Goal: Information Seeking & Learning: Check status

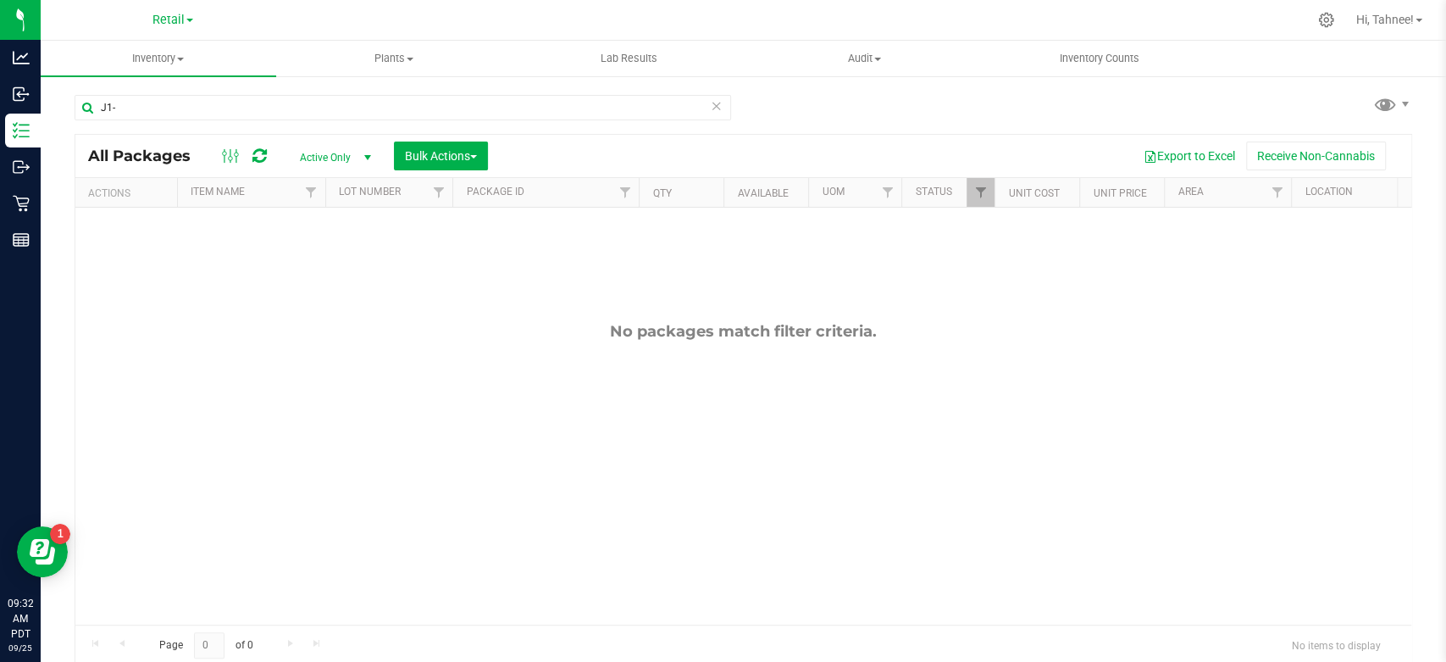
scroll to position [0, 212]
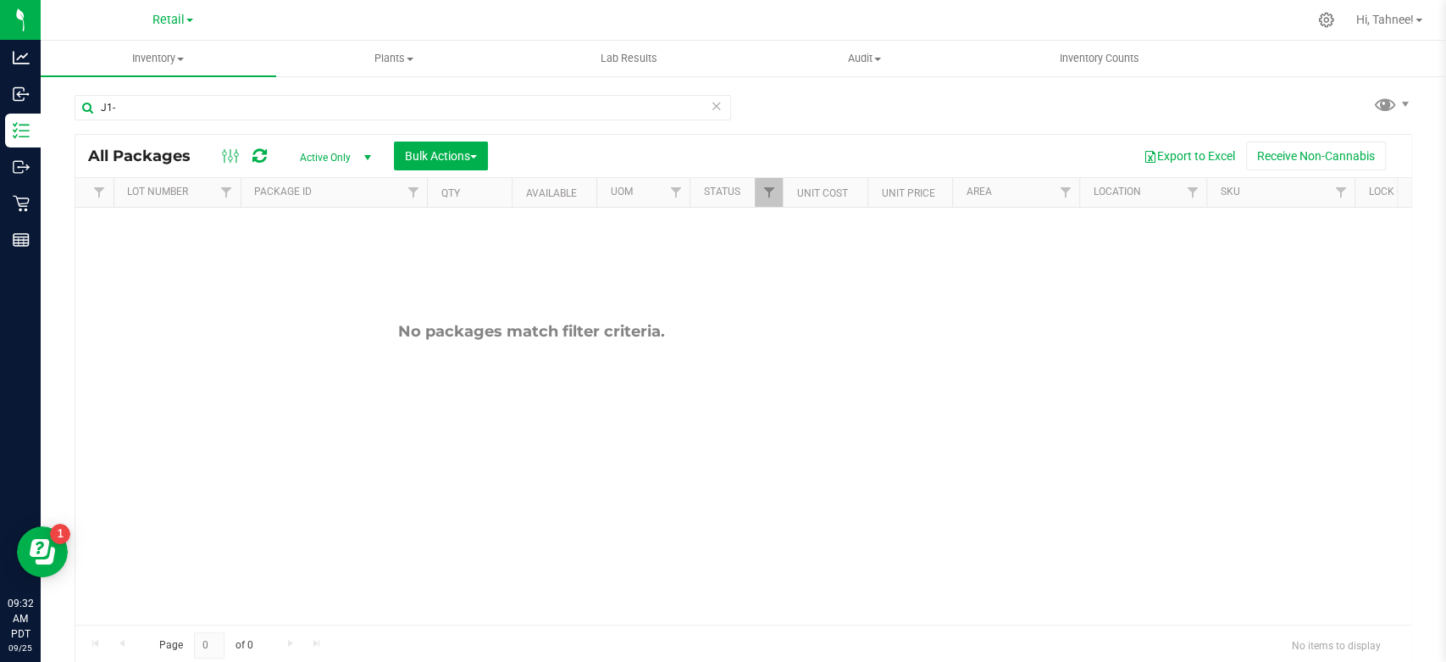
click at [323, 375] on div "No packages match filter criteria." at bounding box center [532, 473] width 1336 height 531
click at [1424, 100] on div "J1- All Packages Active Only Active Only Lab Samples Locked All Bulk Actions Ad…" at bounding box center [744, 333] width 1406 height 517
click at [102, 500] on div "No packages match filter criteria." at bounding box center [532, 473] width 1336 height 531
click at [103, 499] on div "No packages match filter criteria." at bounding box center [532, 473] width 1336 height 531
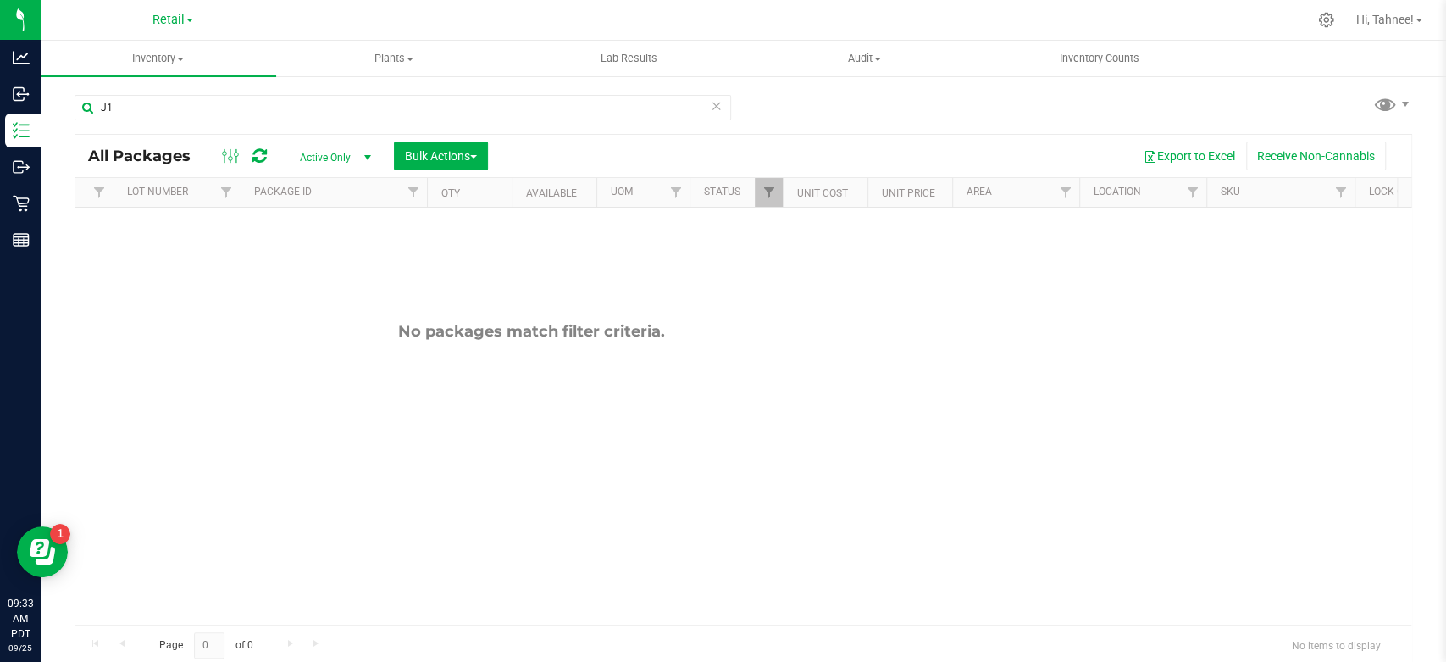
click at [99, 497] on div "No packages match filter criteria." at bounding box center [532, 473] width 1336 height 531
click at [101, 497] on div "No packages match filter criteria." at bounding box center [532, 473] width 1336 height 531
click at [100, 499] on div "No packages match filter criteria." at bounding box center [532, 473] width 1336 height 531
click at [102, 498] on div "No packages match filter criteria." at bounding box center [532, 473] width 1336 height 531
click at [102, 499] on div "No packages match filter criteria." at bounding box center [532, 473] width 1336 height 531
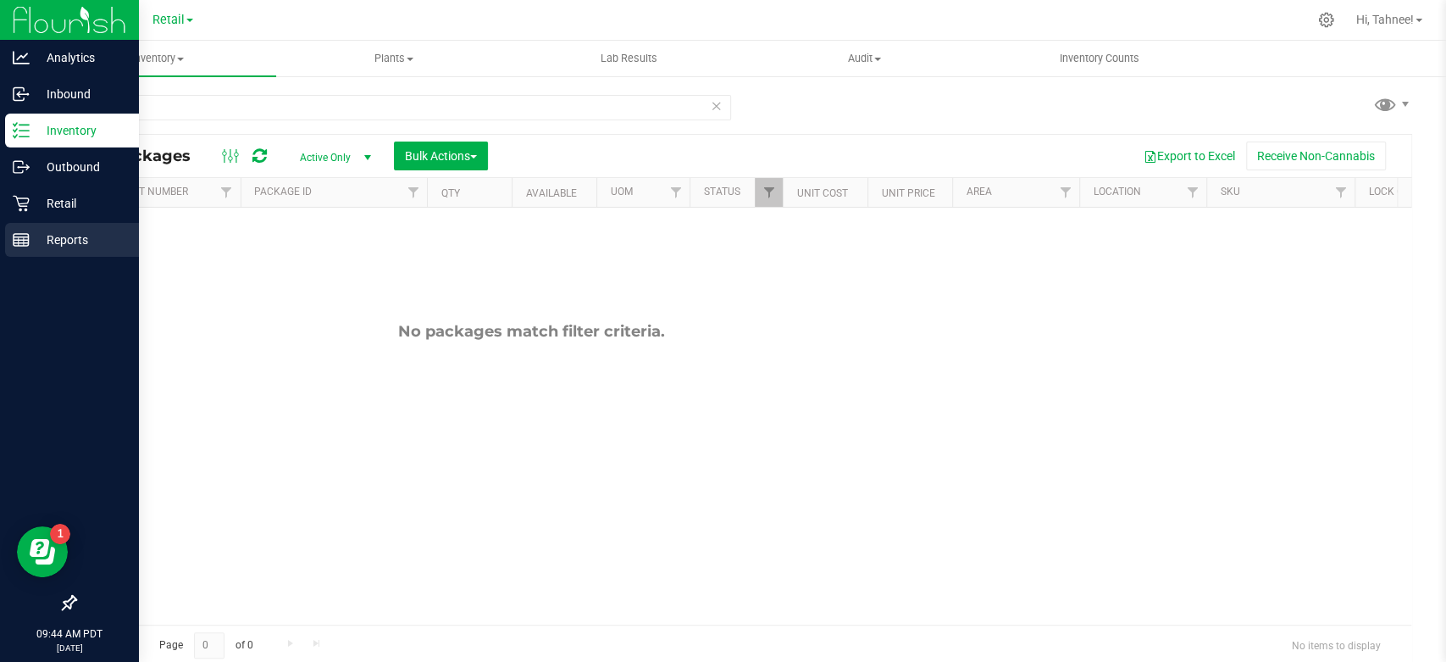
click at [80, 244] on p "Reports" at bounding box center [81, 240] width 102 height 20
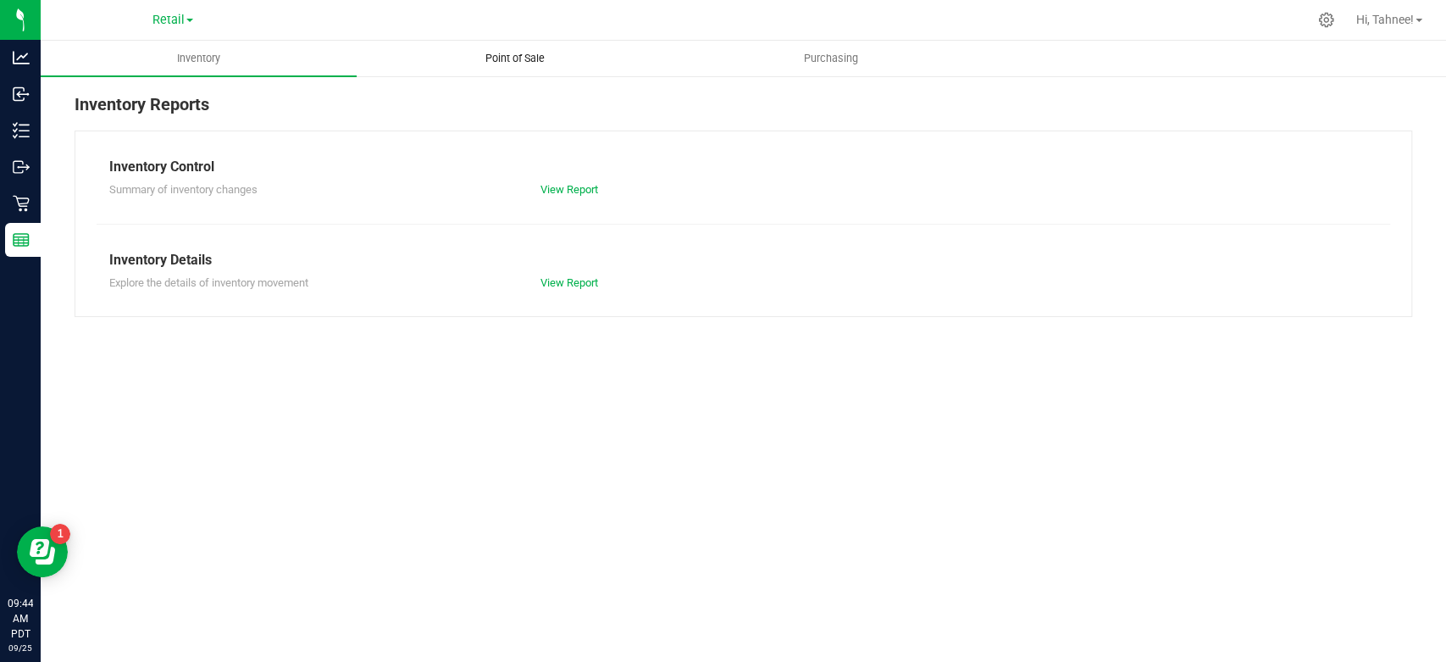
click at [522, 53] on span "Point of Sale" at bounding box center [515, 58] width 105 height 15
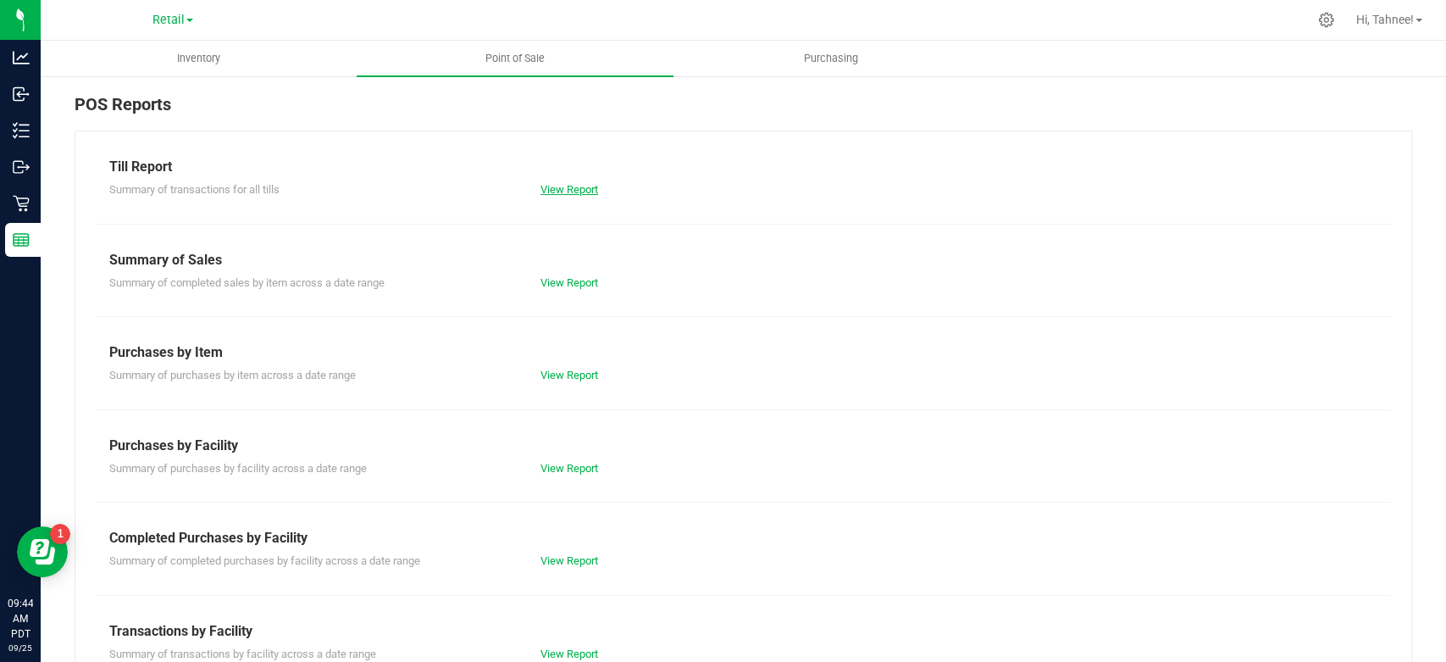
click at [575, 190] on link "View Report" at bounding box center [570, 189] width 58 height 13
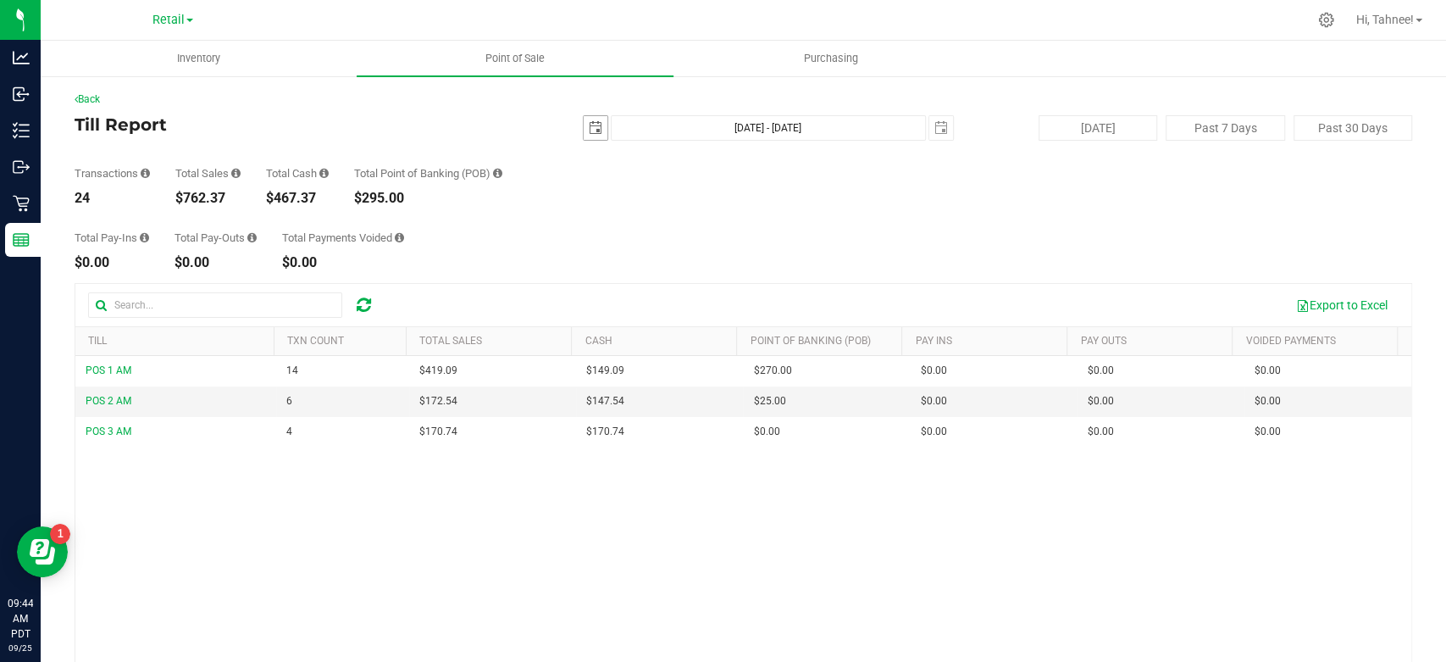
click at [589, 132] on span "select" at bounding box center [596, 128] width 14 height 14
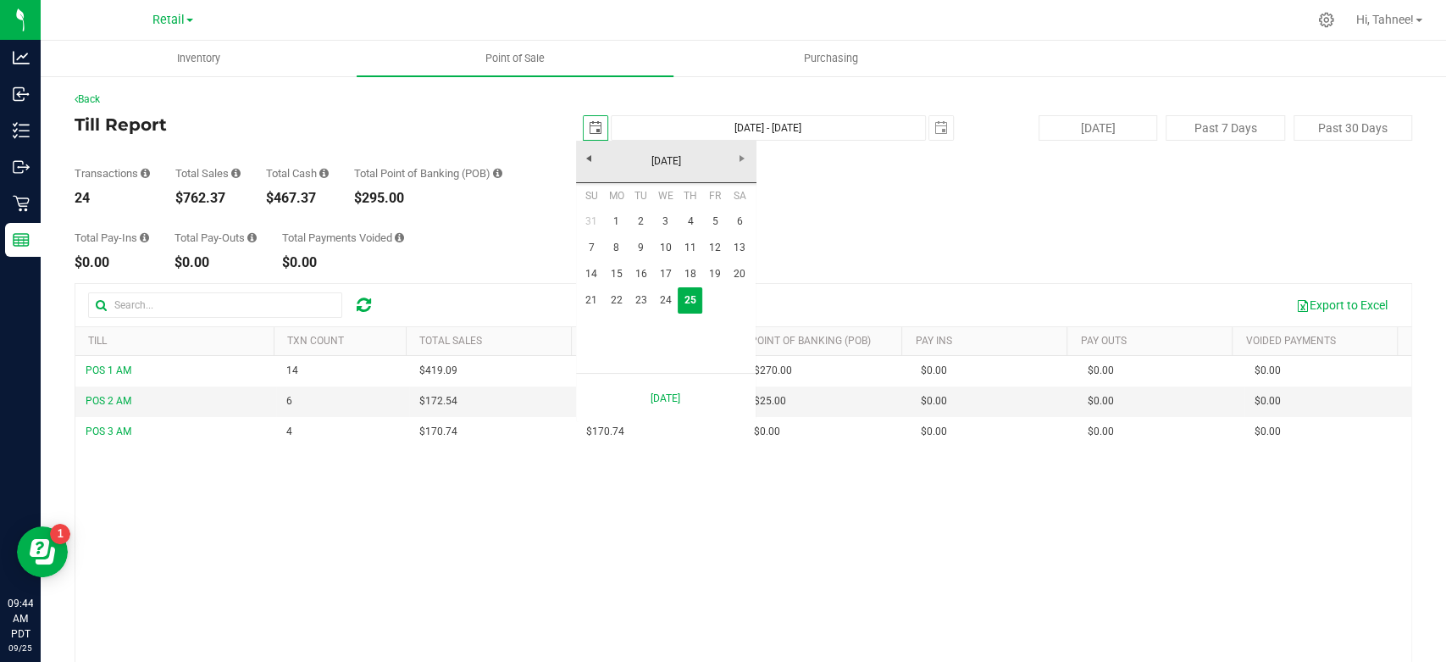
scroll to position [0, 45]
click at [642, 303] on link "23" at bounding box center [641, 300] width 25 height 26
type input "[DATE]"
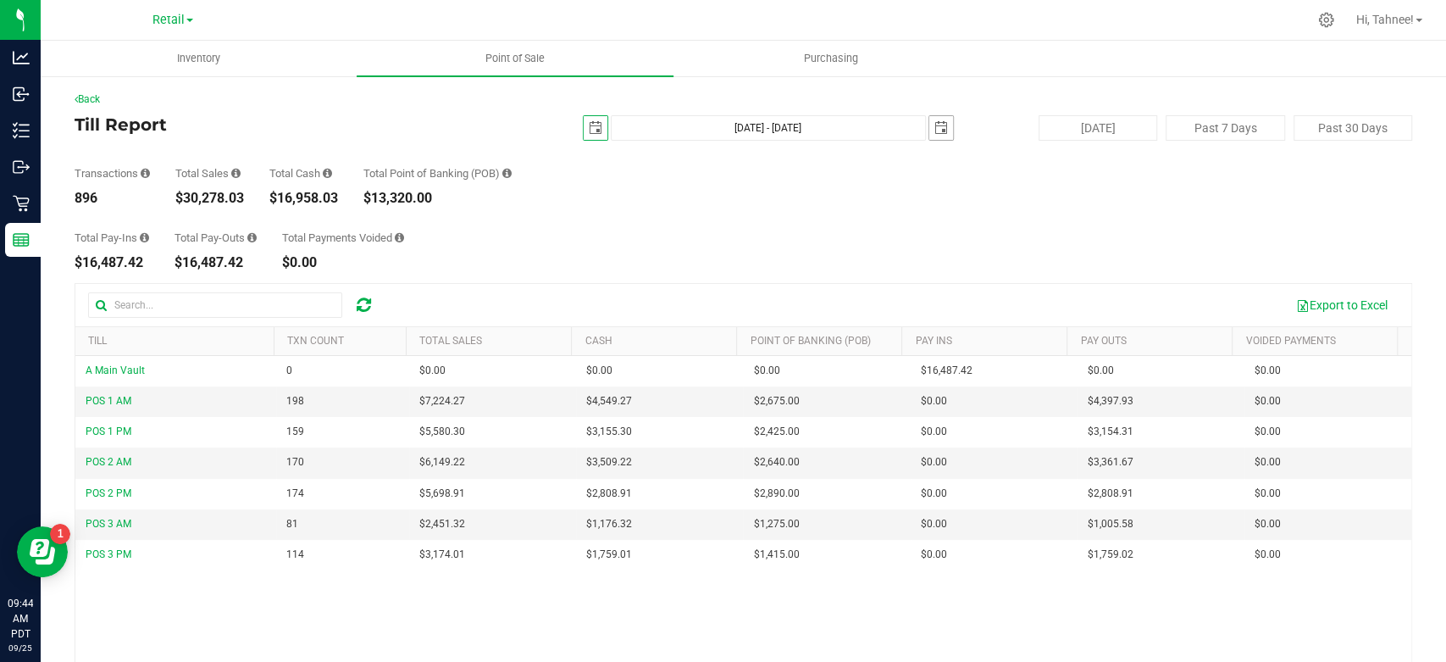
click at [935, 130] on span "select" at bounding box center [942, 128] width 14 height 14
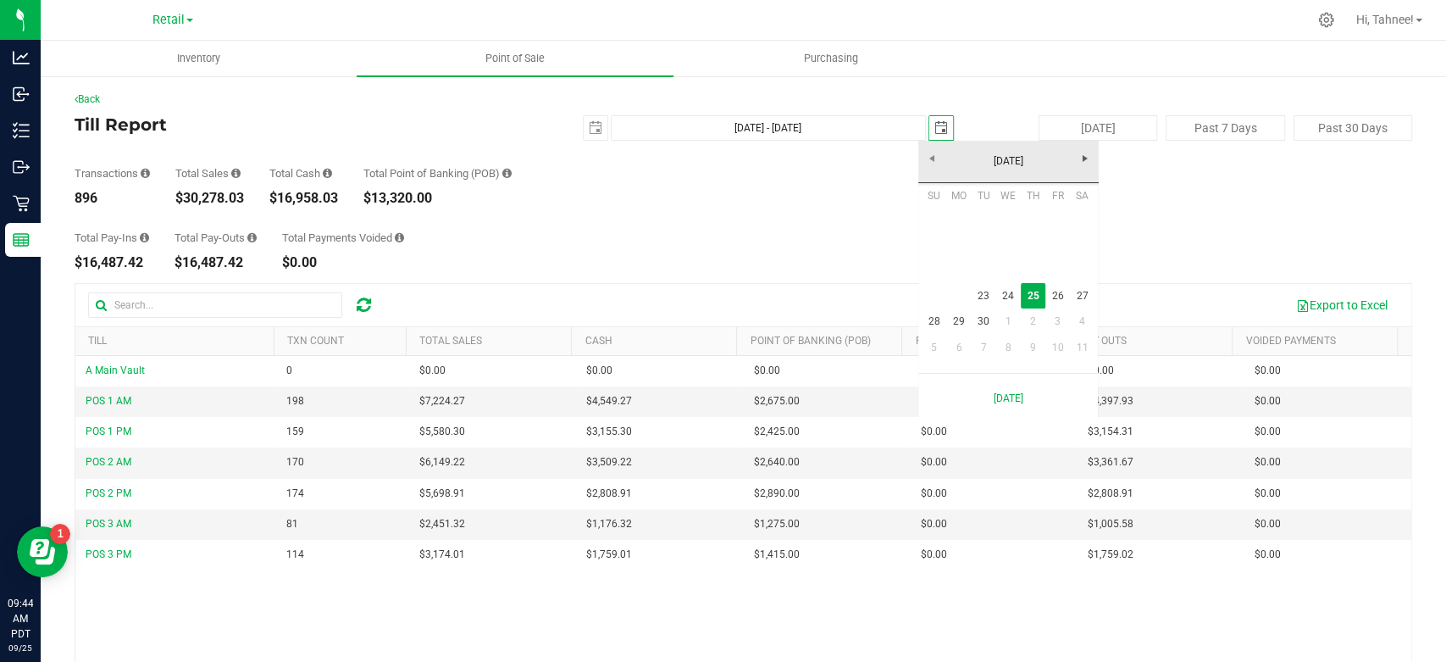
scroll to position [0, 45]
click at [983, 303] on link "23" at bounding box center [983, 296] width 25 height 26
type input "[DATE] - [DATE]"
type input "[DATE]"
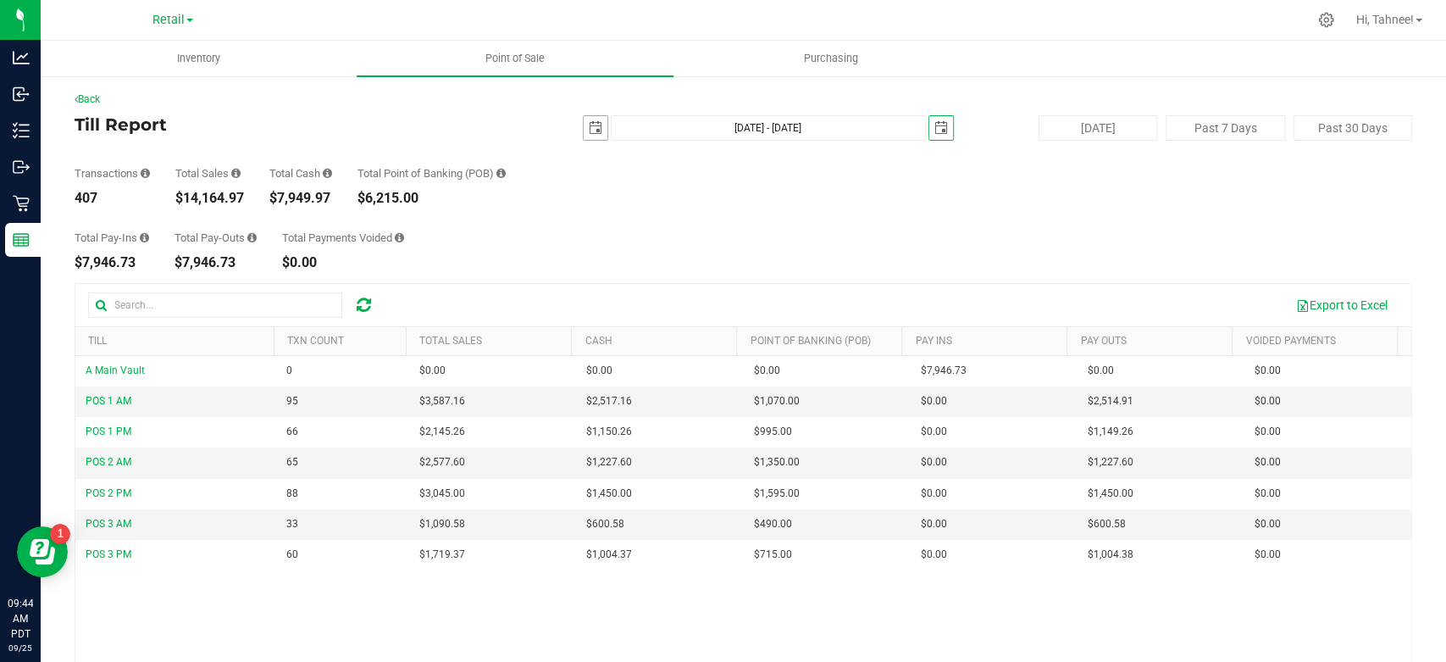
click at [591, 131] on span "select" at bounding box center [596, 128] width 14 height 14
click at [936, 130] on span "select" at bounding box center [942, 128] width 14 height 14
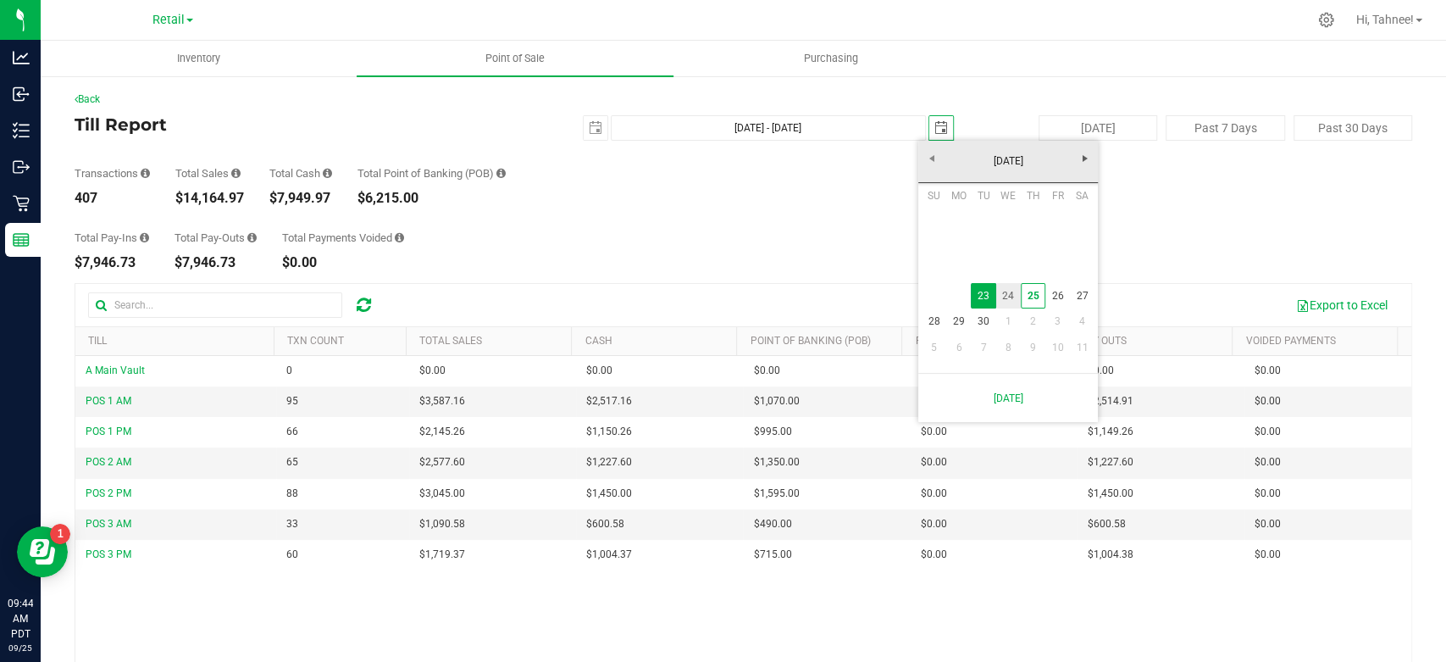
click at [1010, 293] on link "24" at bounding box center [1008, 296] width 25 height 26
type input "[DATE] - [DATE]"
type input "[DATE]"
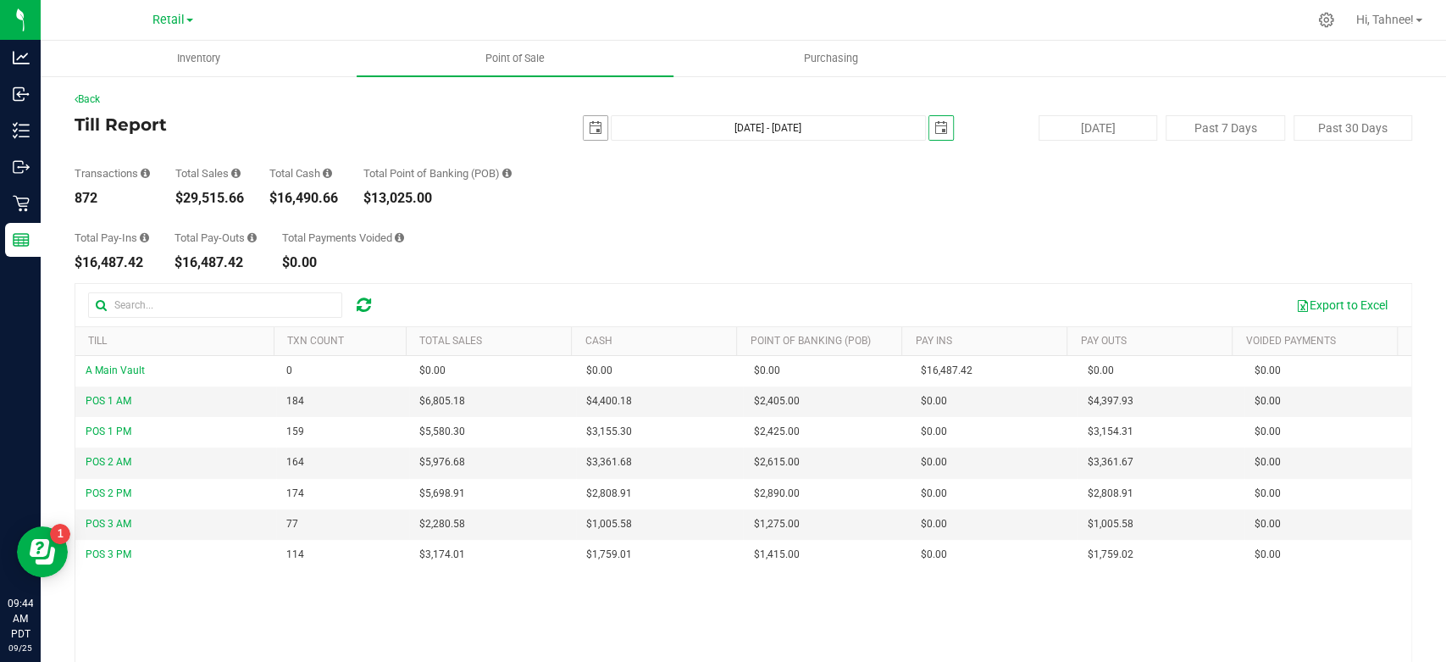
click at [589, 134] on span "select" at bounding box center [596, 128] width 14 height 14
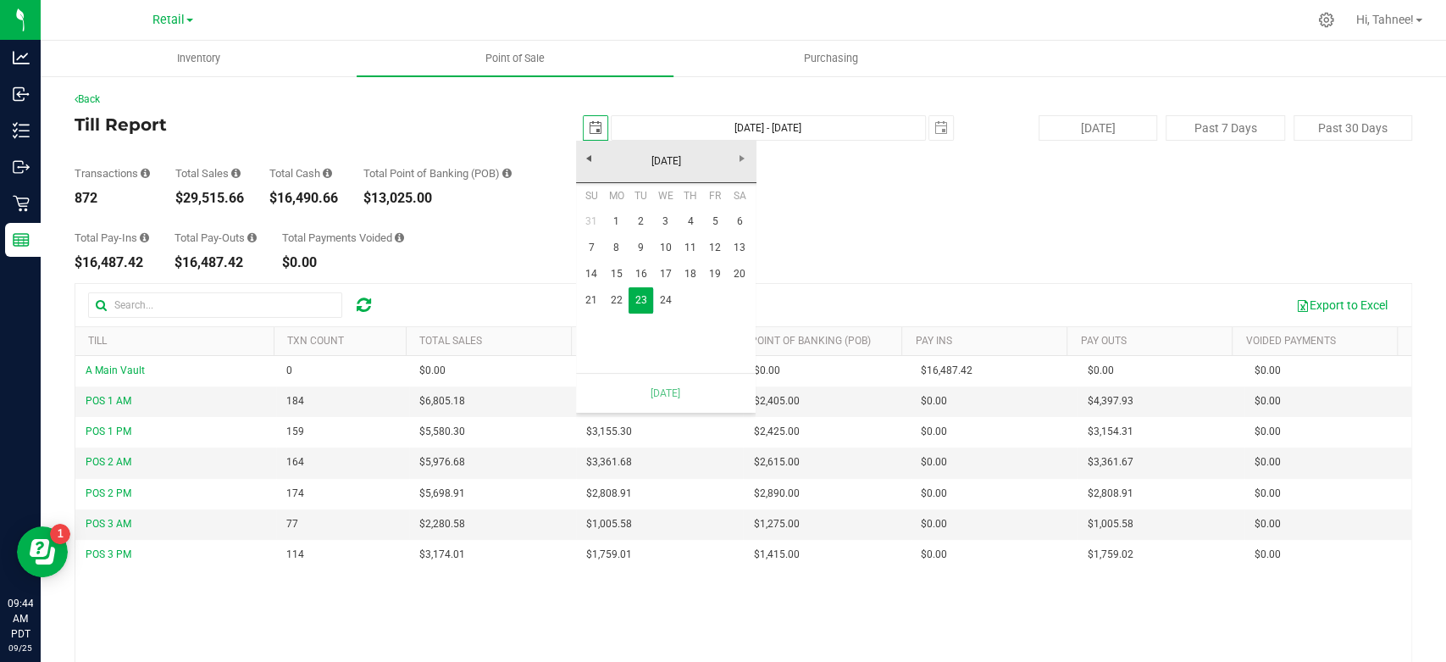
scroll to position [0, 45]
click at [665, 297] on link "24" at bounding box center [665, 300] width 25 height 26
type input "[DATE] - [DATE]"
type input "[DATE]"
